Goal: Task Accomplishment & Management: Complete application form

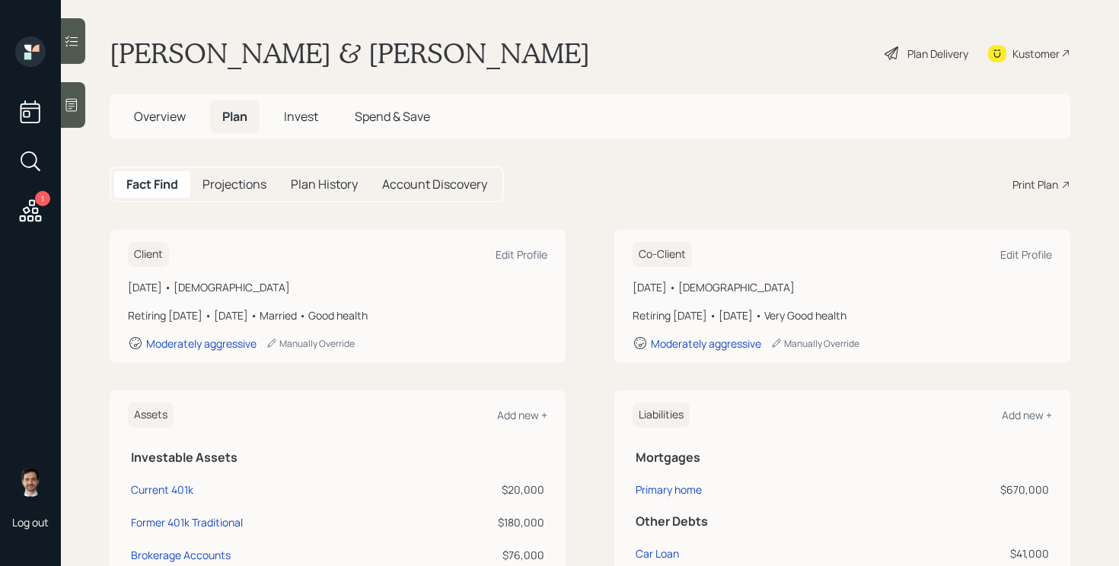
click at [921, 53] on div "Plan Delivery" at bounding box center [938, 54] width 61 height 16
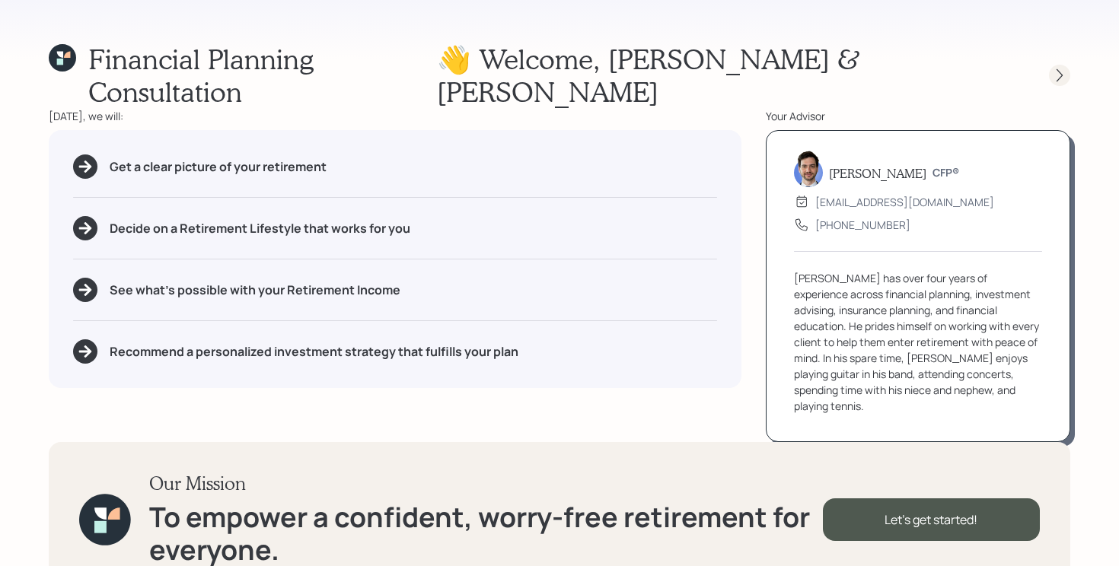
click at [1061, 68] on icon at bounding box center [1059, 75] width 15 height 15
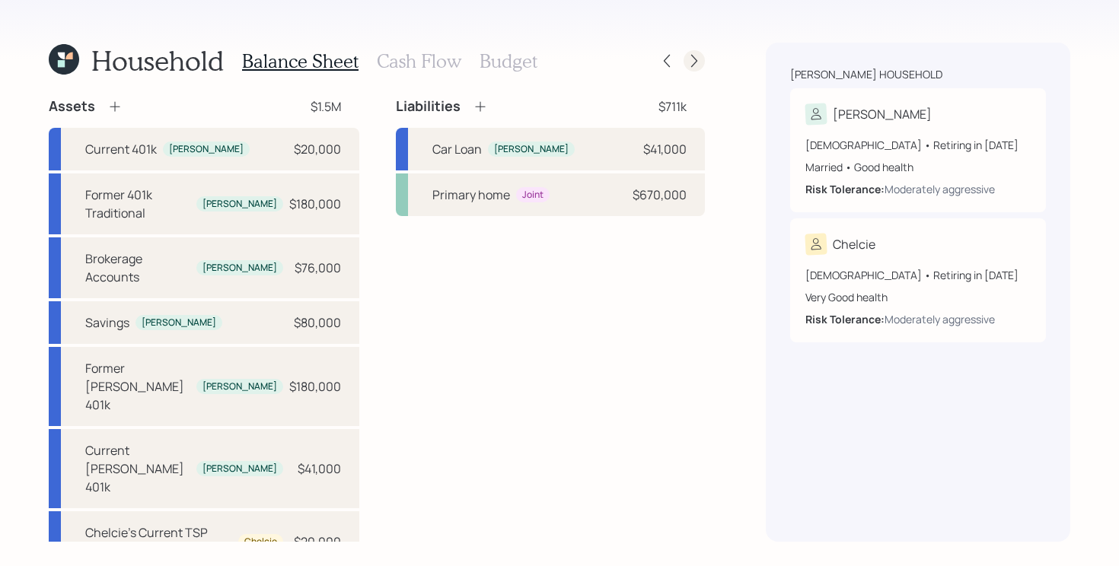
click at [701, 59] on icon at bounding box center [694, 60] width 15 height 15
